Goal: Transaction & Acquisition: Book appointment/travel/reservation

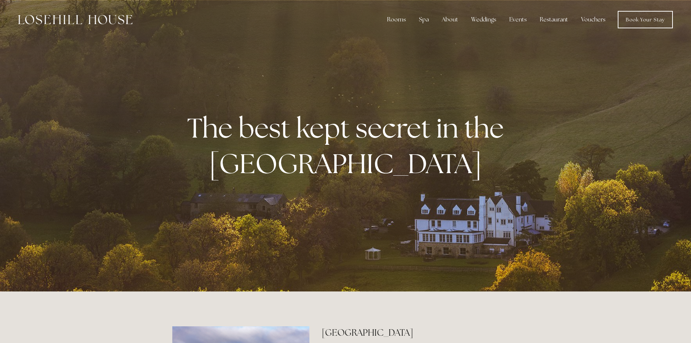
drag, startPoint x: 696, startPoint y: 0, endPoint x: 498, endPoint y: 71, distance: 209.9
click at [499, 71] on div at bounding box center [345, 145] width 691 height 291
click at [647, 21] on link "Book Your Stay" at bounding box center [645, 19] width 55 height 17
click at [634, 20] on link "Book Your Stay" at bounding box center [645, 19] width 55 height 17
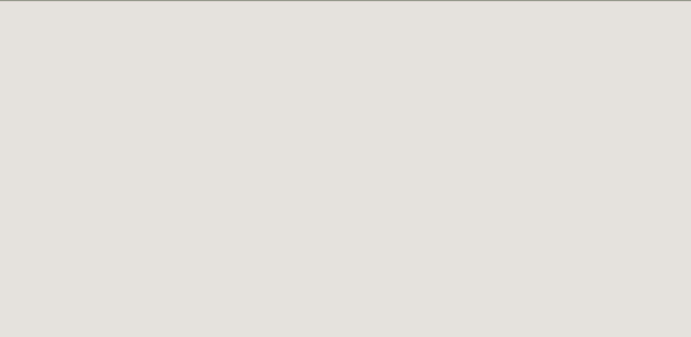
scroll to position [40, 0]
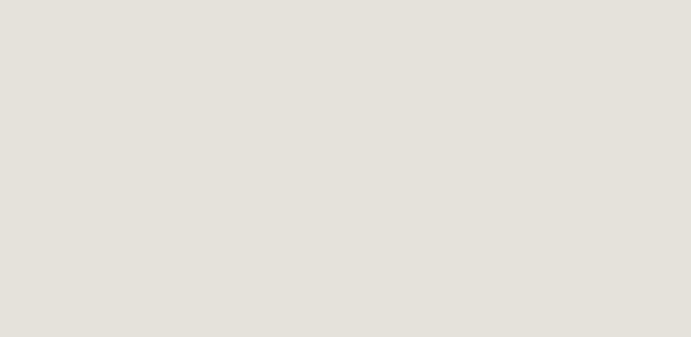
scroll to position [692, 0]
